Goal: Download file/media

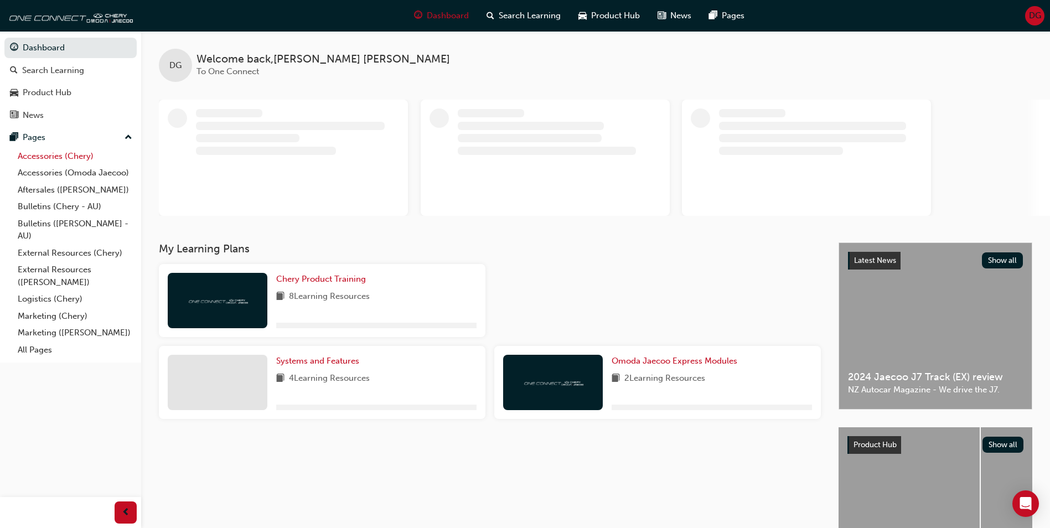
click at [109, 155] on link "Accessories (Chery)" at bounding box center [74, 156] width 123 height 17
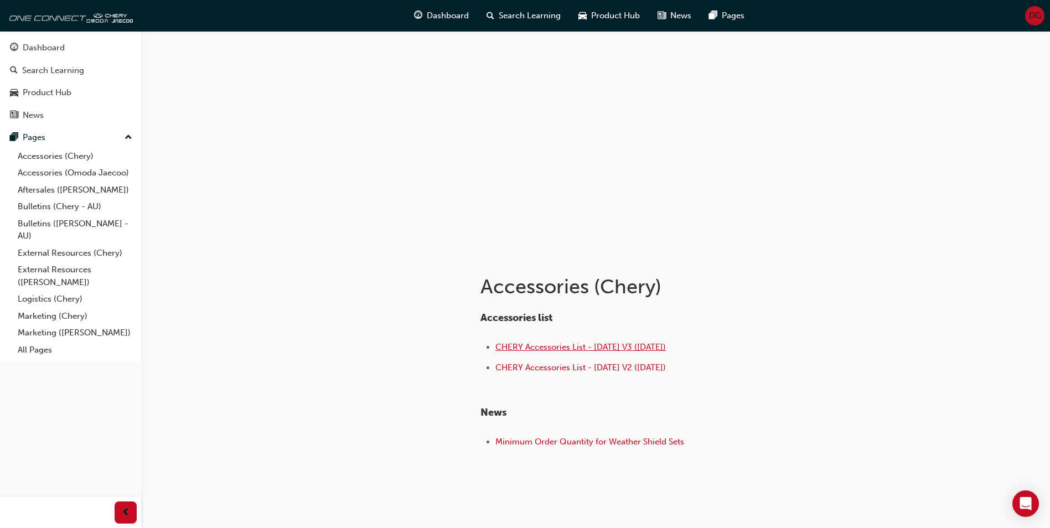
click at [632, 350] on span "CHERY Accessories List - [DATE] V3 ([DATE])" at bounding box center [580, 347] width 170 height 10
click at [586, 346] on span "CHERY Accessories List - [DATE] V3 ([DATE])" at bounding box center [580, 347] width 170 height 10
click at [556, 368] on span "CHERY Accessories List - [DATE] V2 ([DATE])" at bounding box center [580, 367] width 170 height 10
click at [552, 526] on div "Accessories (Chery) Accessories list CHERY Accessories List - [DATE] V3 ([DATE]…" at bounding box center [595, 391] width 664 height 278
